Goal: Task Accomplishment & Management: Complete application form

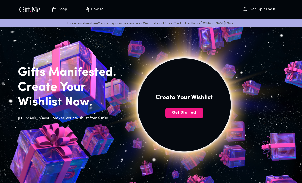
click at [234, 108] on img at bounding box center [184, 105] width 230 height 230
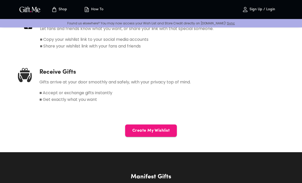
scroll to position [315, 0]
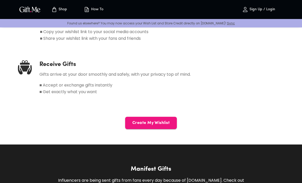
click at [162, 124] on span "Create My Wishlist" at bounding box center [151, 123] width 52 height 6
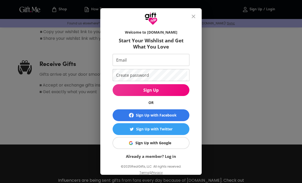
click at [170, 145] on div "Sign Up with Google" at bounding box center [153, 143] width 36 height 6
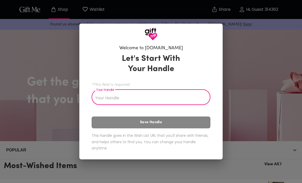
click at [197, 99] on input "Your Handle" at bounding box center [148, 97] width 113 height 14
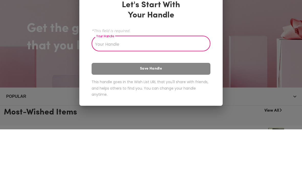
click at [199, 51] on div "Let's Start With Your Handle *This field is required. Your Handle Your Handle S…" at bounding box center [151, 103] width 119 height 104
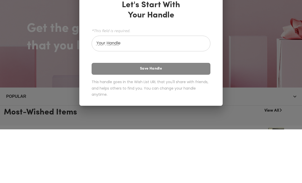
scroll to position [53, 0]
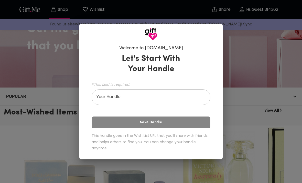
click at [105, 98] on input "Your Handle" at bounding box center [148, 97] width 113 height 14
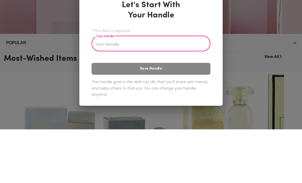
click at [191, 80] on div "*This field is required. Your Handle Your Handle" at bounding box center [151, 92] width 119 height 24
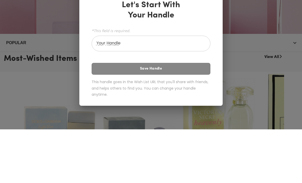
scroll to position [107, 0]
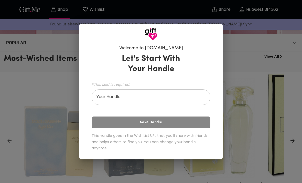
click at [183, 92] on input "Your Handle" at bounding box center [148, 97] width 113 height 14
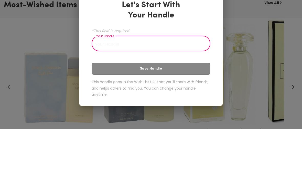
type input "a"
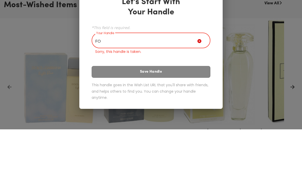
type input "F"
click at [201, 58] on div "Let's Start With Your Handle *This field is required. Your Handle MY BABYY Your…" at bounding box center [151, 103] width 119 height 110
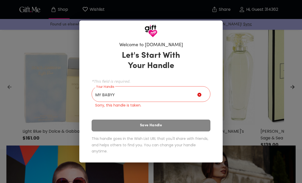
click at [197, 90] on input "MY BABYY" at bounding box center [145, 94] width 106 height 14
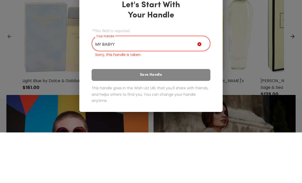
click at [201, 92] on icon at bounding box center [200, 95] width 6 height 6
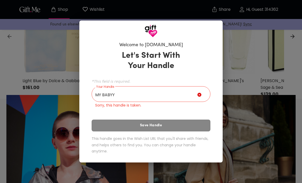
click at [171, 94] on input "MY BABYY" at bounding box center [145, 94] width 106 height 14
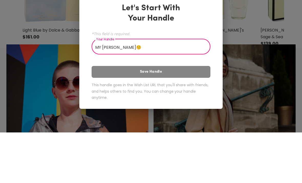
click at [192, 51] on div "Let's Start With Your Handle *This field is required. Your Handle MY WIFEY😚 You…" at bounding box center [151, 103] width 119 height 104
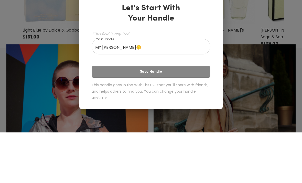
scroll to position [261, 0]
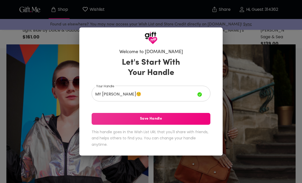
click at [187, 116] on span "Save Handle" at bounding box center [151, 119] width 119 height 6
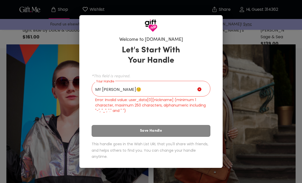
click at [176, 86] on input "MY WIFEY😚" at bounding box center [145, 89] width 106 height 14
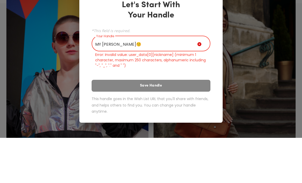
click at [155, 82] on input "MY WIFEY😚" at bounding box center [145, 89] width 106 height 14
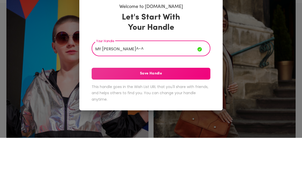
click at [197, 116] on span "Save Handle" at bounding box center [151, 119] width 119 height 6
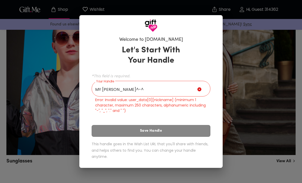
click at [155, 87] on input "MY WIFEY^-^" at bounding box center [145, 89] width 106 height 14
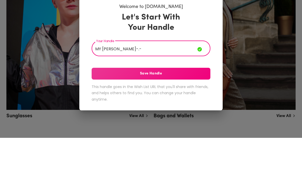
type input "MY WIFEY-.-"
click at [192, 116] on span "Save Handle" at bounding box center [151, 119] width 119 height 6
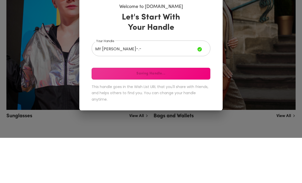
scroll to position [351, 0]
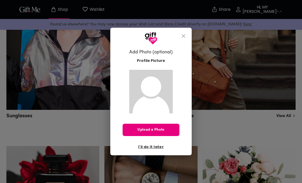
click at [167, 132] on span "Upload a Photo" at bounding box center [151, 130] width 57 height 6
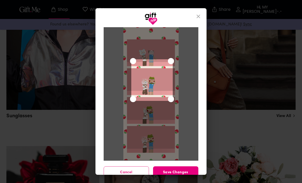
click at [162, 86] on div "Use the arrow keys to move the crop selection area" at bounding box center [151, 79] width 41 height 41
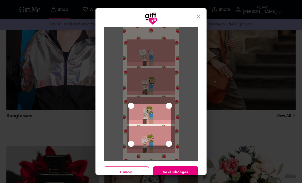
click at [167, 147] on img at bounding box center [150, 93] width 55 height 133
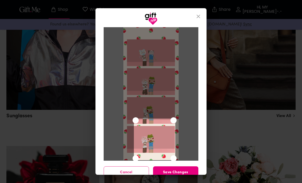
click at [163, 141] on div "Use the arrow keys to move the crop selection area" at bounding box center [154, 138] width 41 height 41
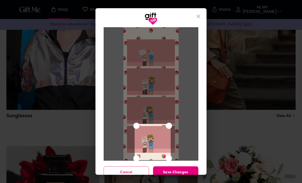
click at [184, 169] on span "Save Changes" at bounding box center [175, 172] width 45 height 6
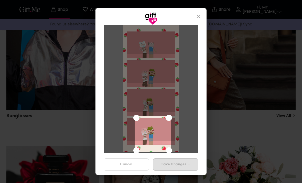
scroll to position [0, 0]
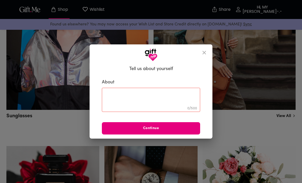
click at [183, 97] on textarea at bounding box center [150, 99] width 91 height 15
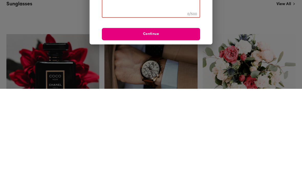
type textarea "c"
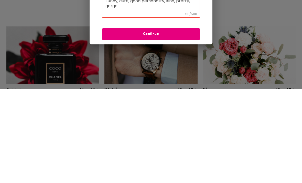
scroll to position [470, 0]
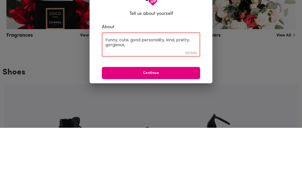
click at [189, 92] on textarea "Funny, cute, good personality, kind, pretty, gorgeous," at bounding box center [150, 99] width 91 height 15
click at [146, 92] on textarea "Funny, cute, good personality, kind, pretty, gorgeous," at bounding box center [150, 99] width 91 height 15
type textarea "Funny, cute, good personality, kind, pretty, gorgeous, handsome and loving"
click at [184, 125] on span "Continue" at bounding box center [151, 128] width 98 height 6
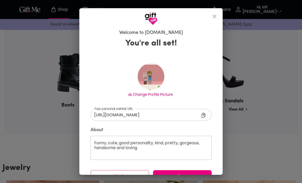
scroll to position [590, 0]
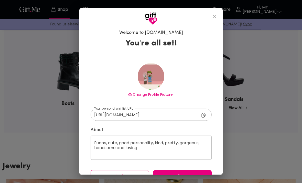
click at [197, 178] on span "Done" at bounding box center [182, 176] width 59 height 6
